Goal: Task Accomplishment & Management: Use online tool/utility

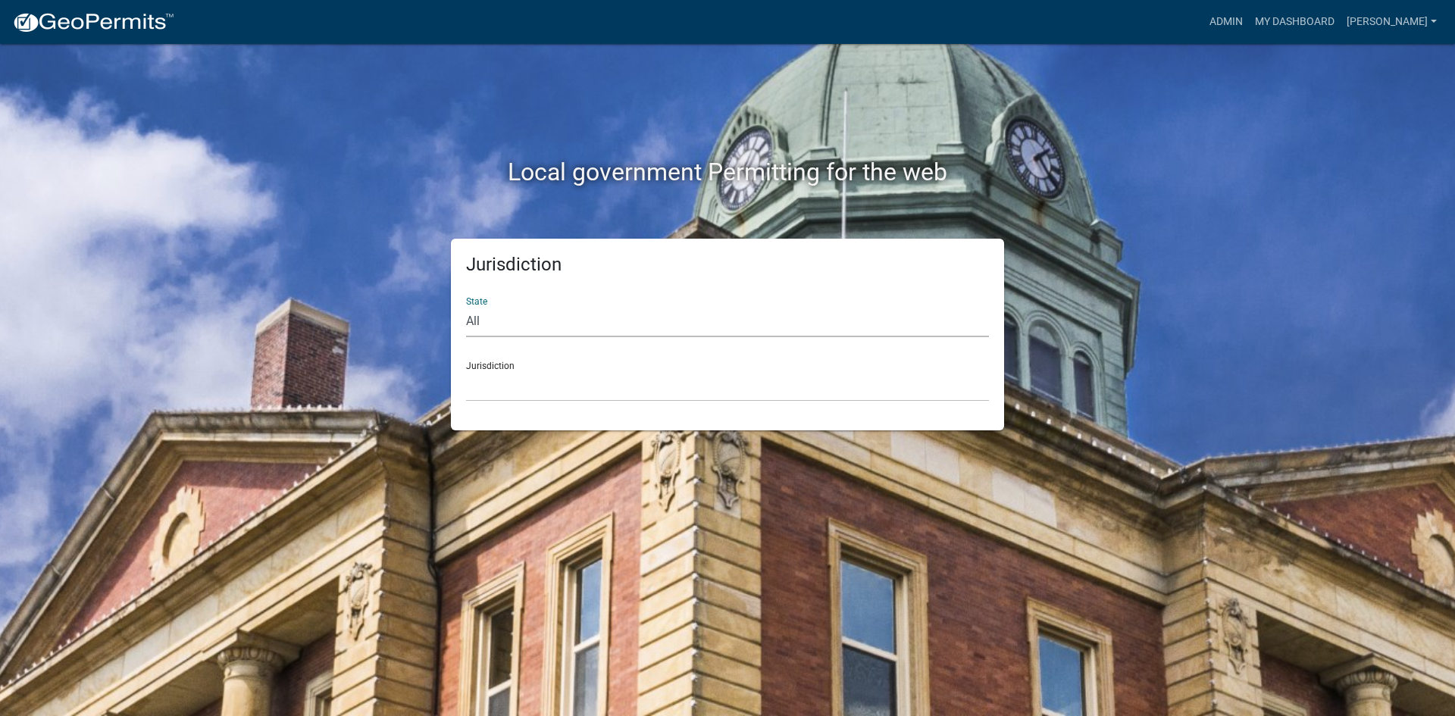
click at [530, 316] on select "All [US_STATE] [US_STATE] [US_STATE] [US_STATE] [US_STATE] [US_STATE] [US_STATE…" at bounding box center [727, 321] width 523 height 31
select select "[US_STATE]"
click at [466, 306] on select "All [US_STATE] [US_STATE] [US_STATE] [US_STATE] [US_STATE] [US_STATE] [US_STATE…" at bounding box center [727, 321] width 523 height 31
click at [503, 395] on select "[GEOGRAPHIC_DATA], [US_STATE] [GEOGRAPHIC_DATA], [US_STATE] [GEOGRAPHIC_DATA], …" at bounding box center [727, 385] width 523 height 31
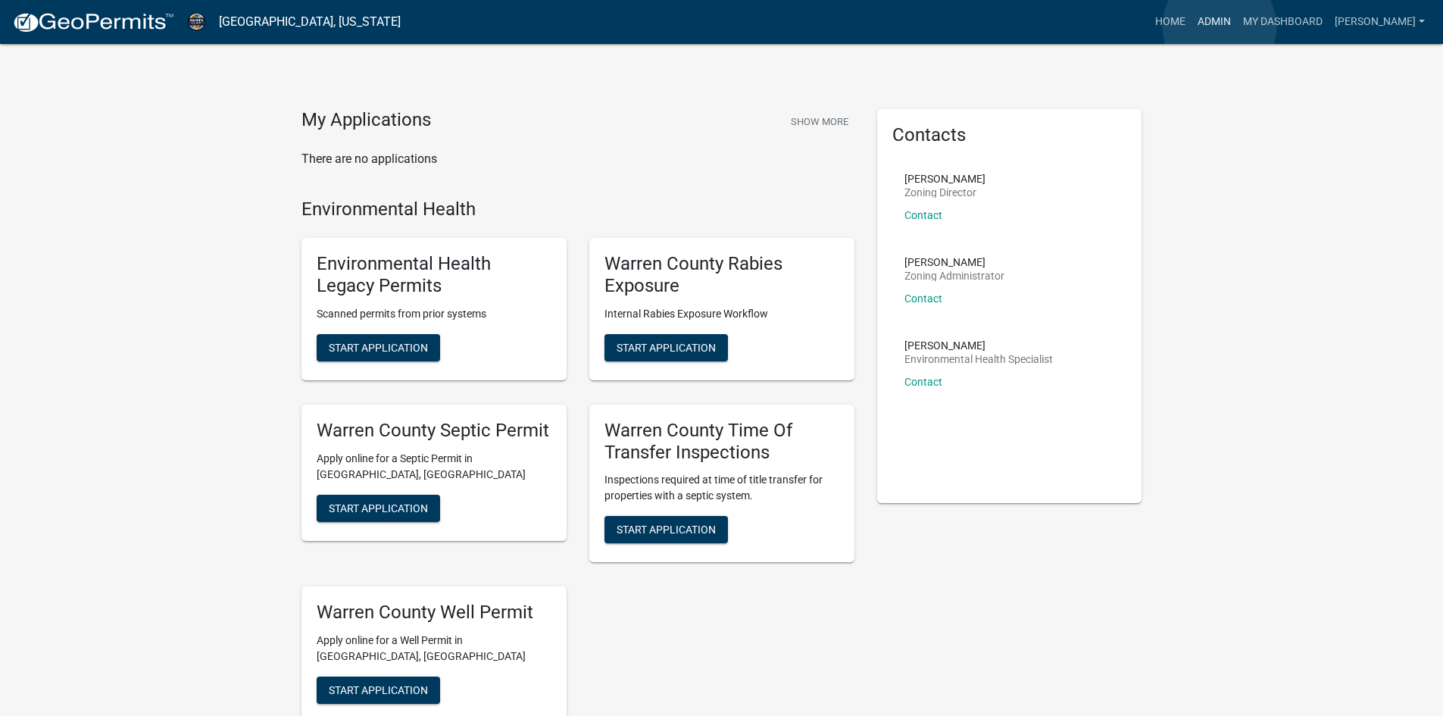
click at [1220, 27] on link "Admin" at bounding box center [1214, 22] width 45 height 29
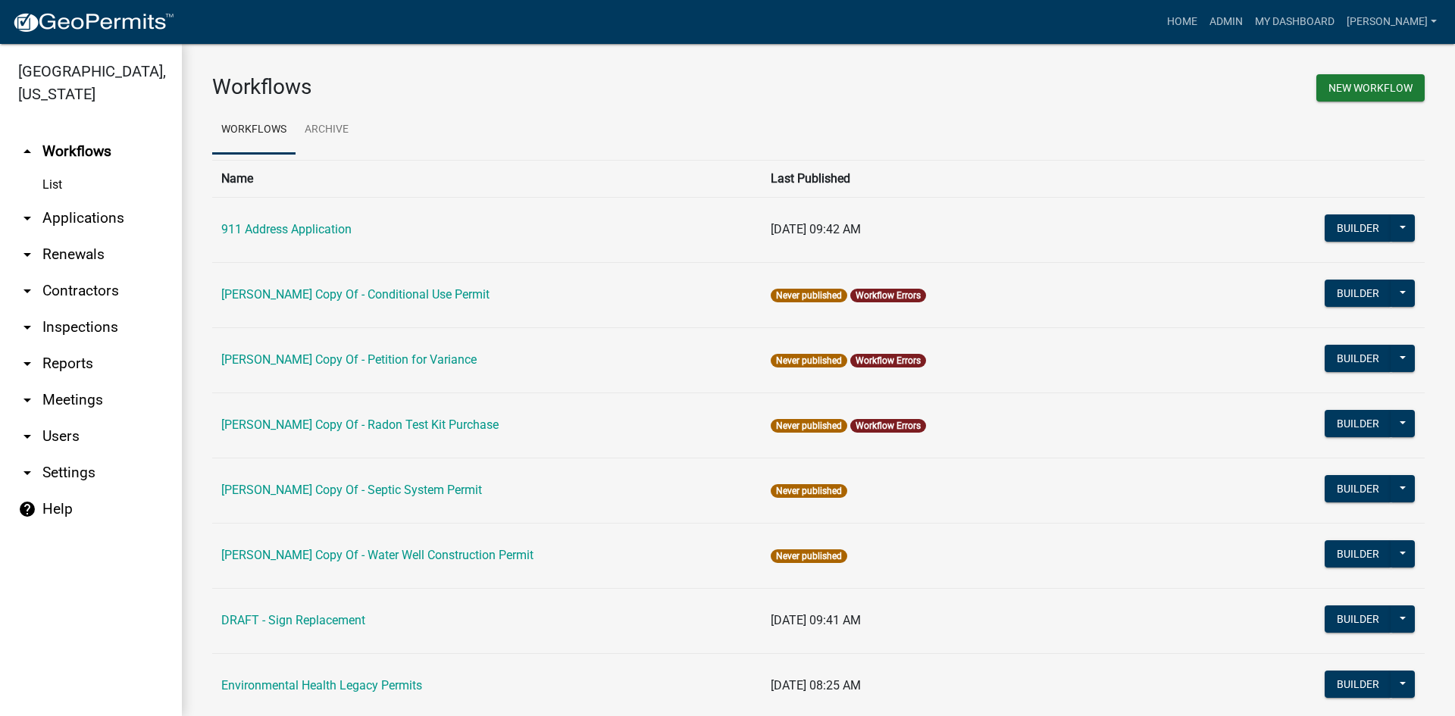
click at [60, 345] on link "arrow_drop_down Reports" at bounding box center [91, 363] width 182 height 36
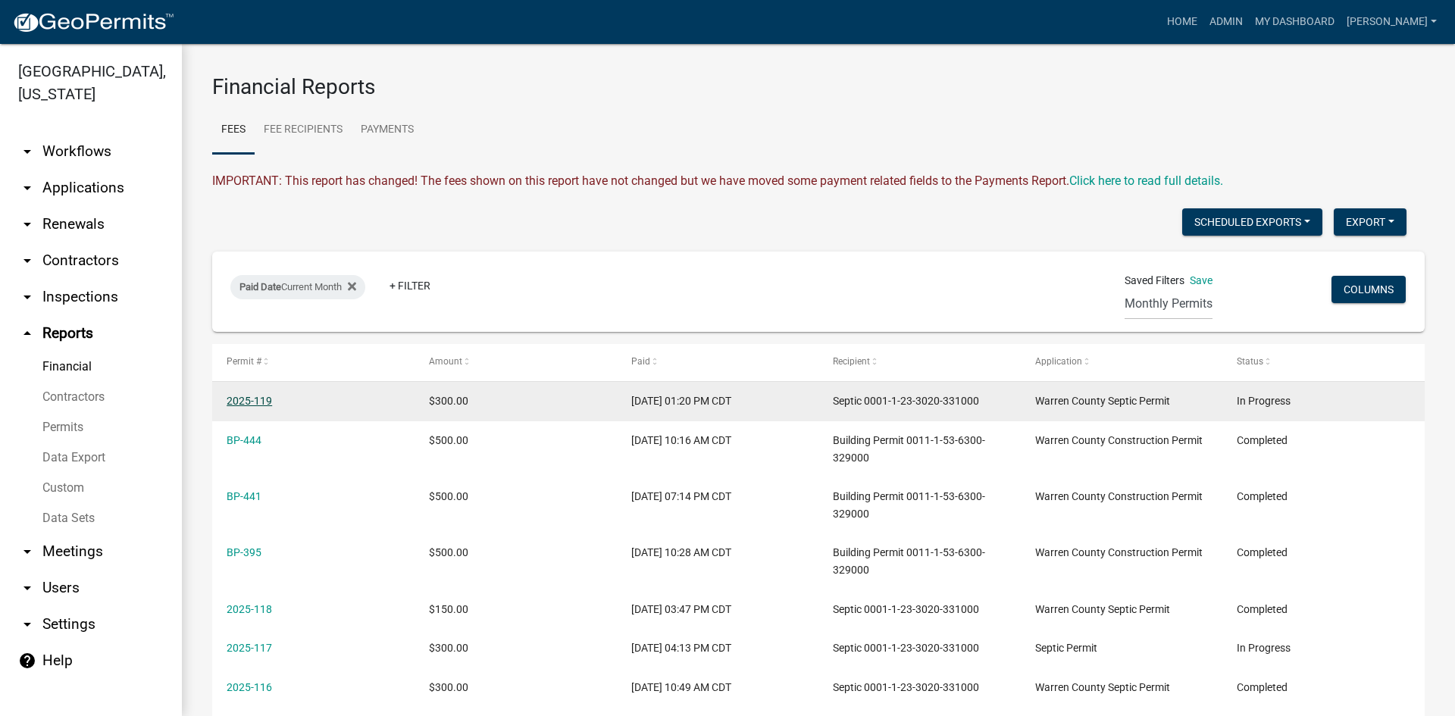
click at [242, 399] on link "2025-119" at bounding box center [249, 401] width 45 height 12
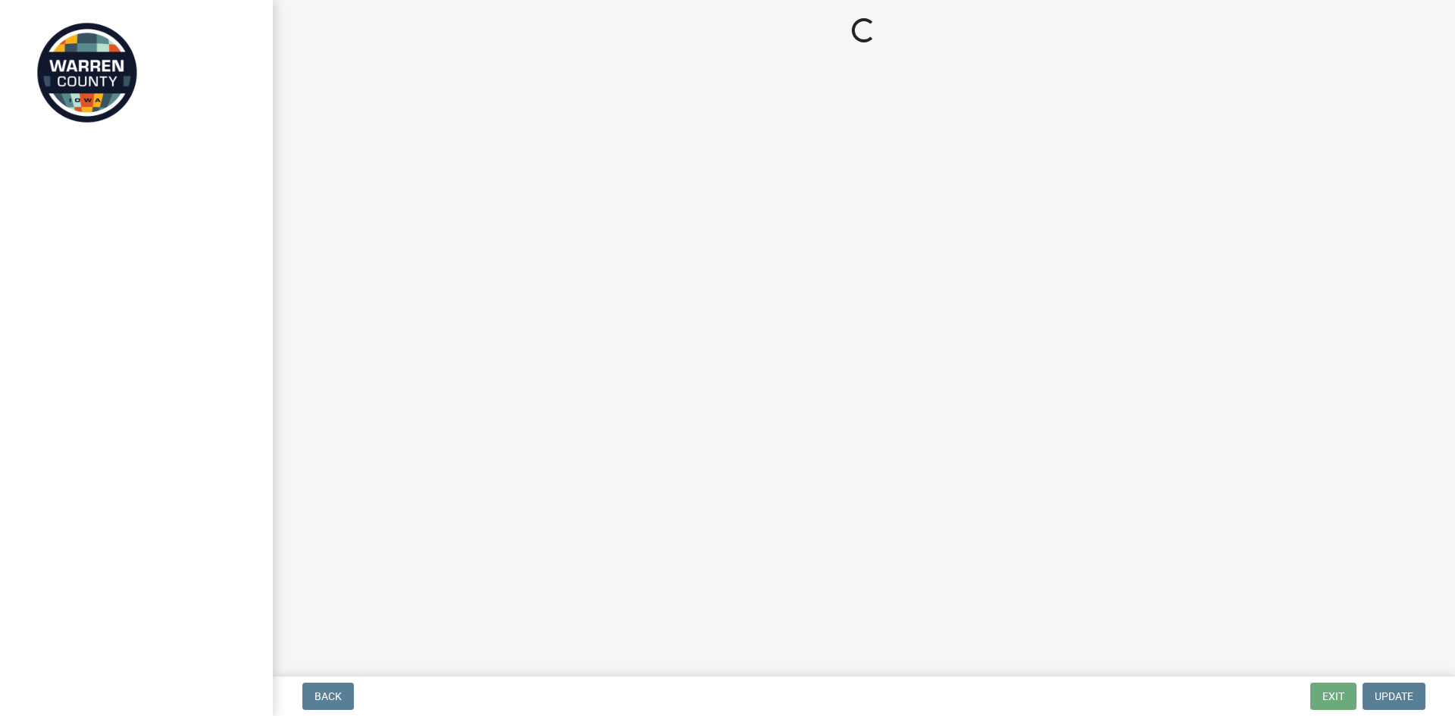
select select "d1e22d4f-68e7-4e9d-8701-604dd084f30f"
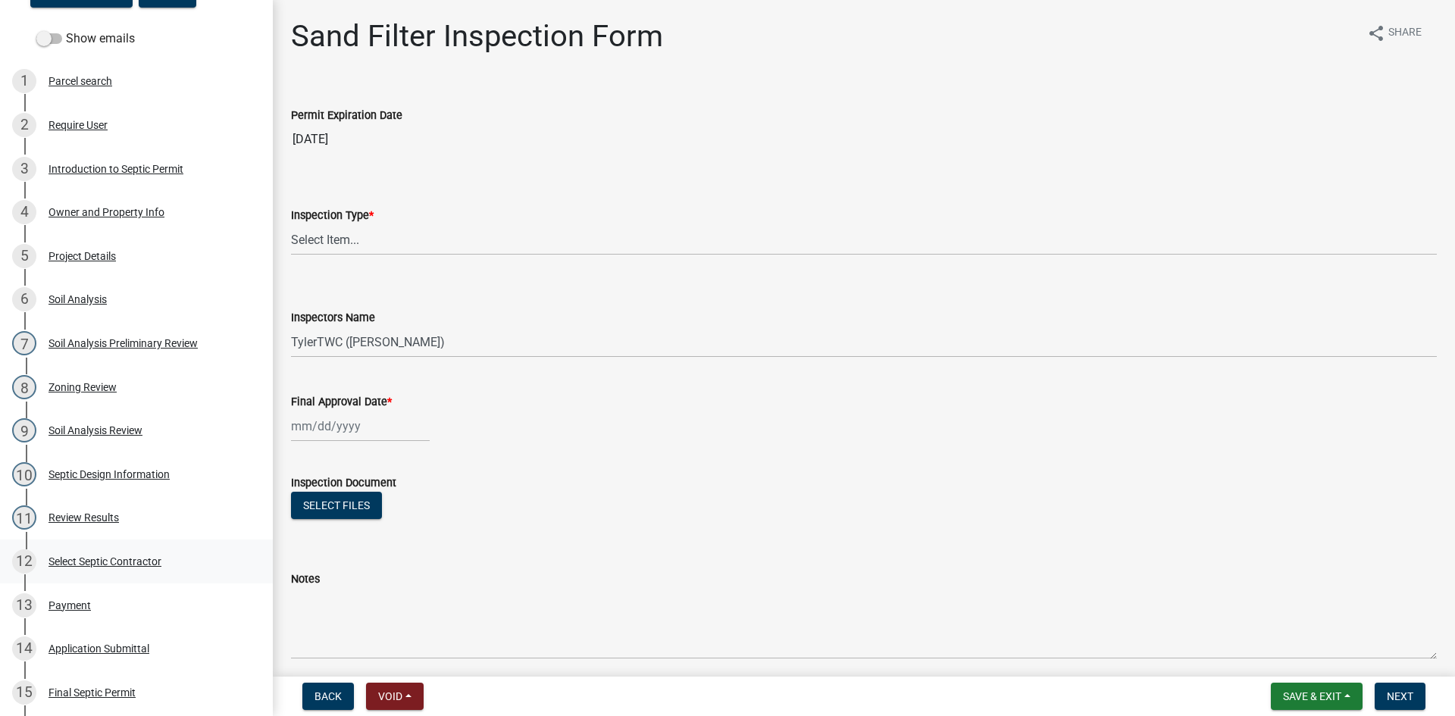
scroll to position [455, 0]
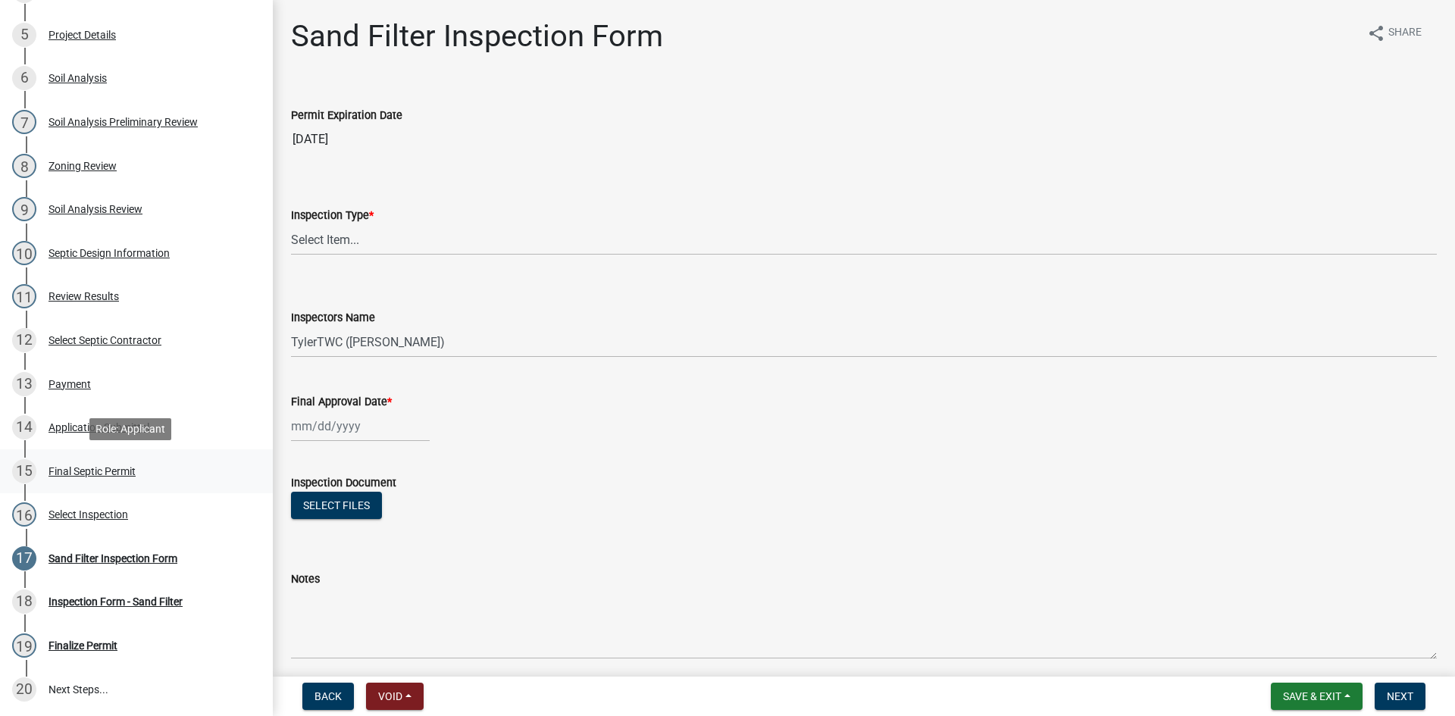
click at [78, 473] on div "Final Septic Permit" at bounding box center [91, 471] width 87 height 11
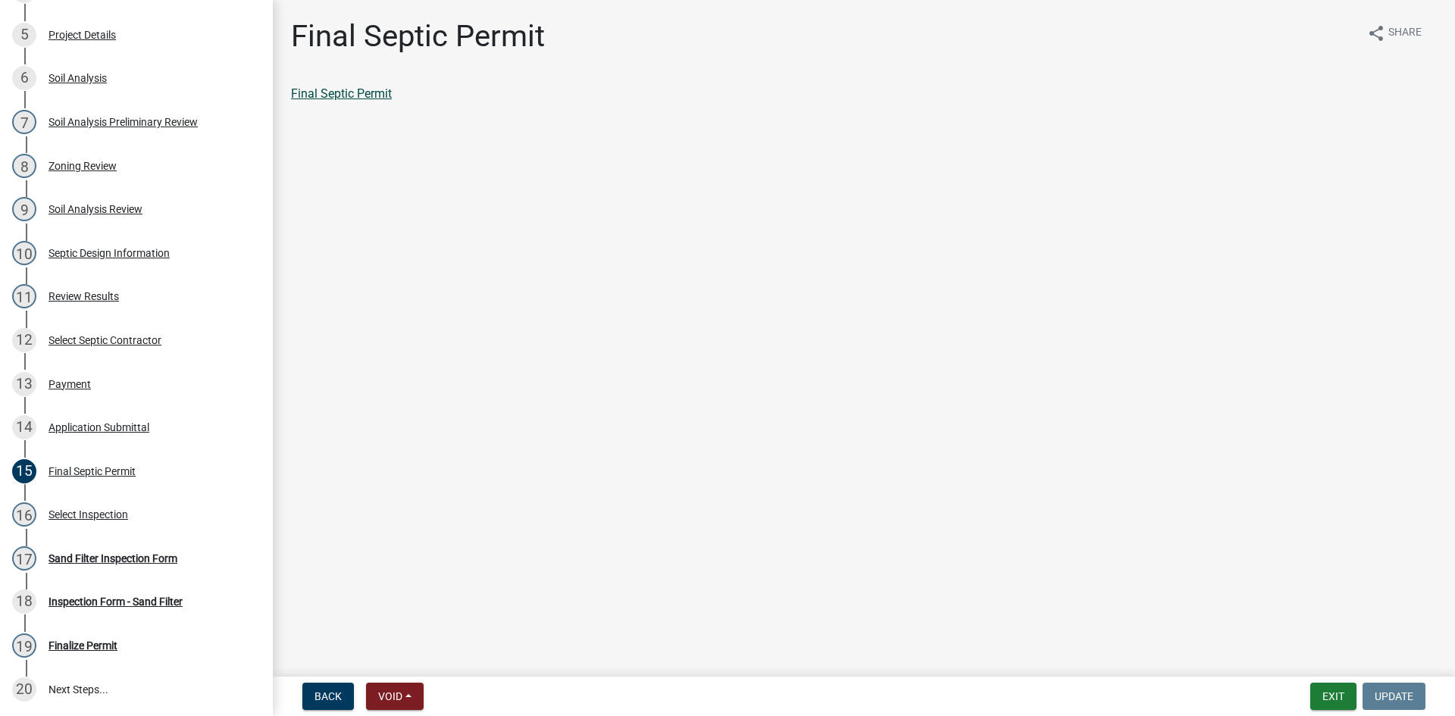
click at [327, 96] on link "Final Septic Permit" at bounding box center [341, 93] width 101 height 14
